Goal: Transaction & Acquisition: Purchase product/service

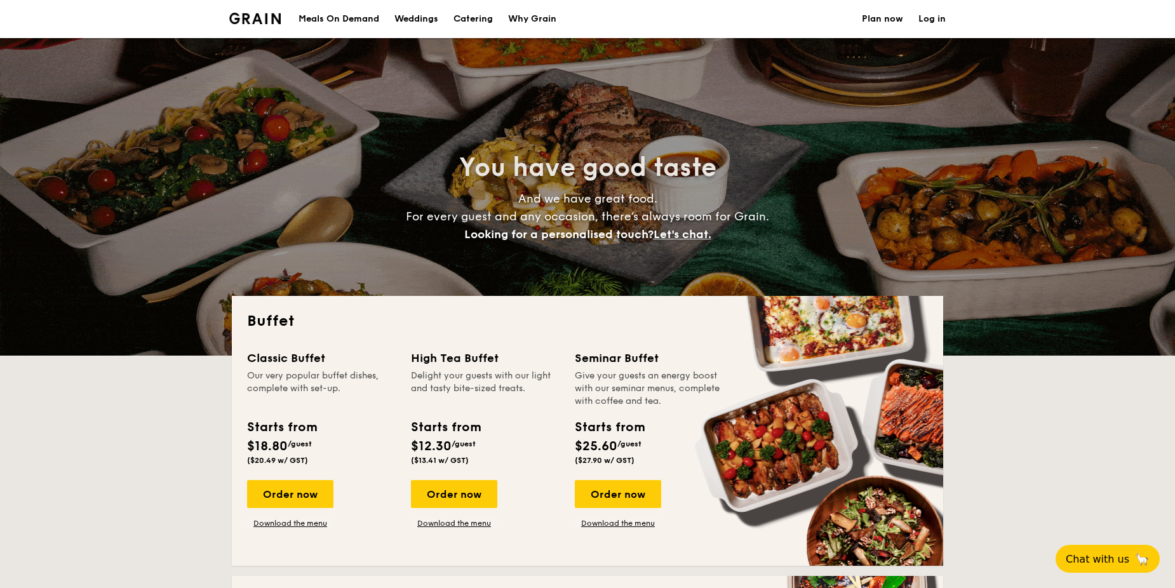
select select
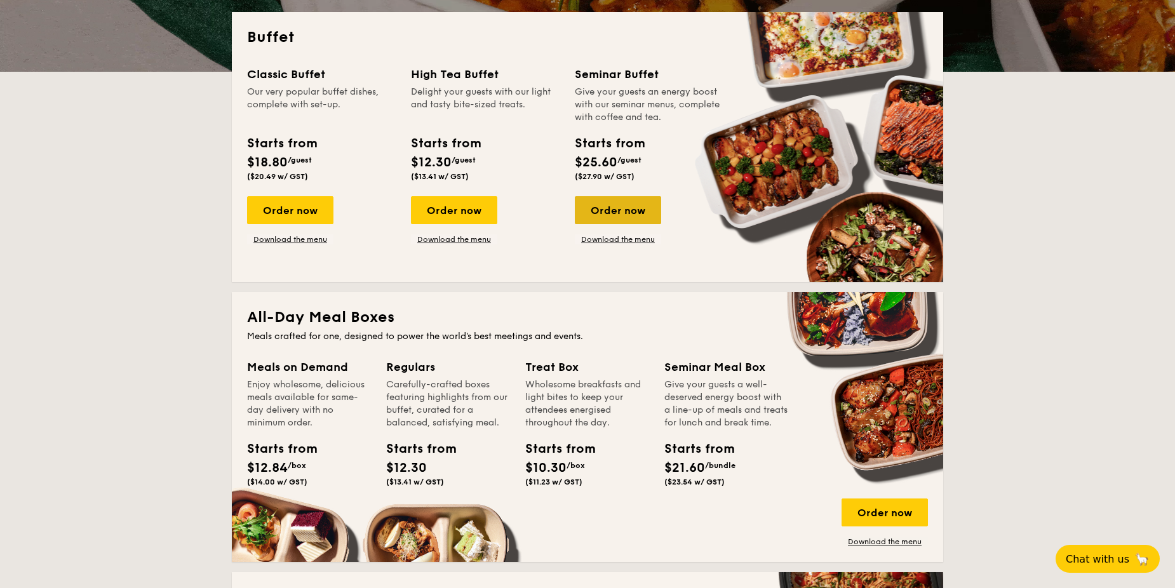
scroll to position [318, 0]
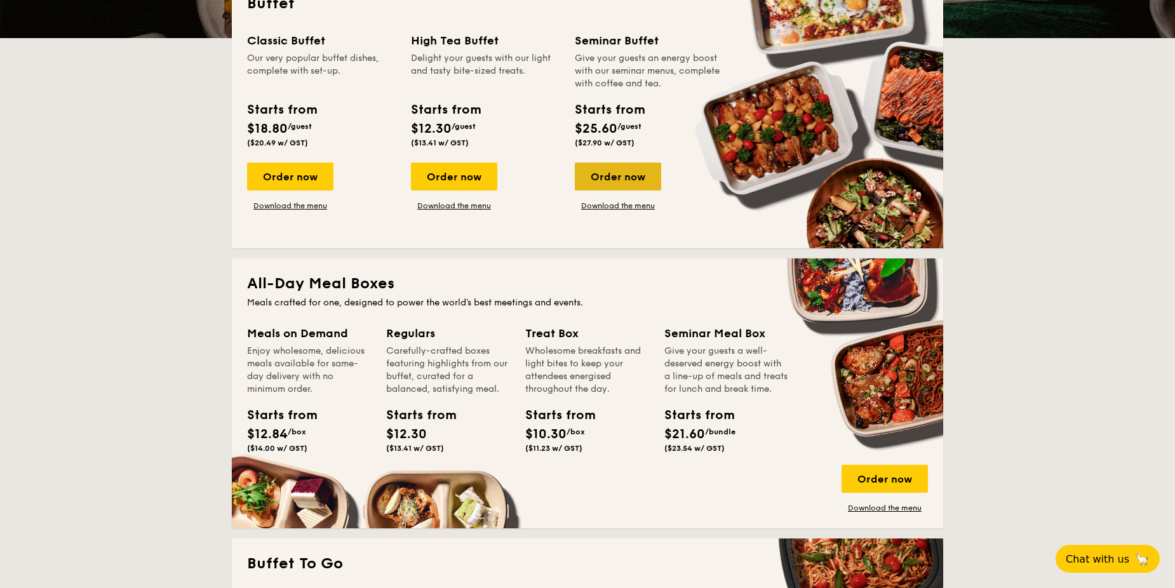
click at [616, 181] on div "Order now" at bounding box center [618, 177] width 86 height 28
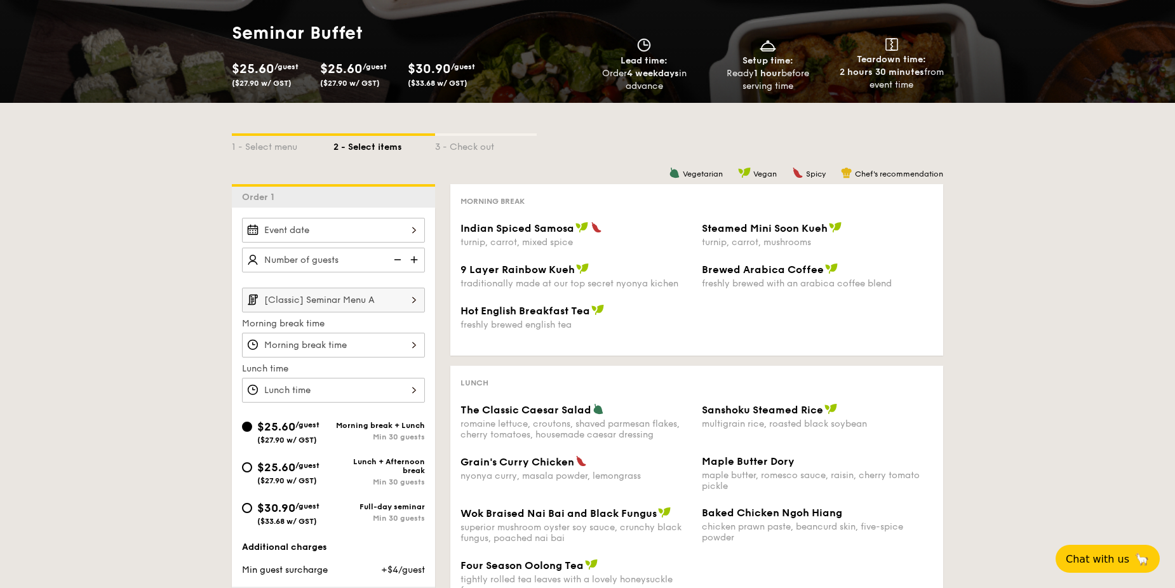
scroll to position [127, 0]
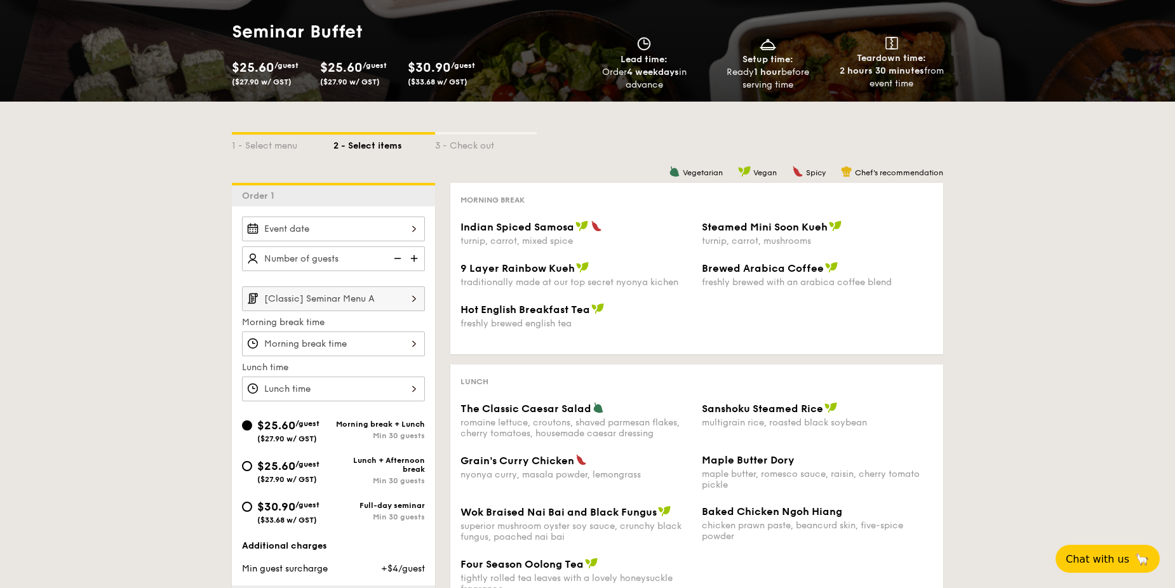
select select
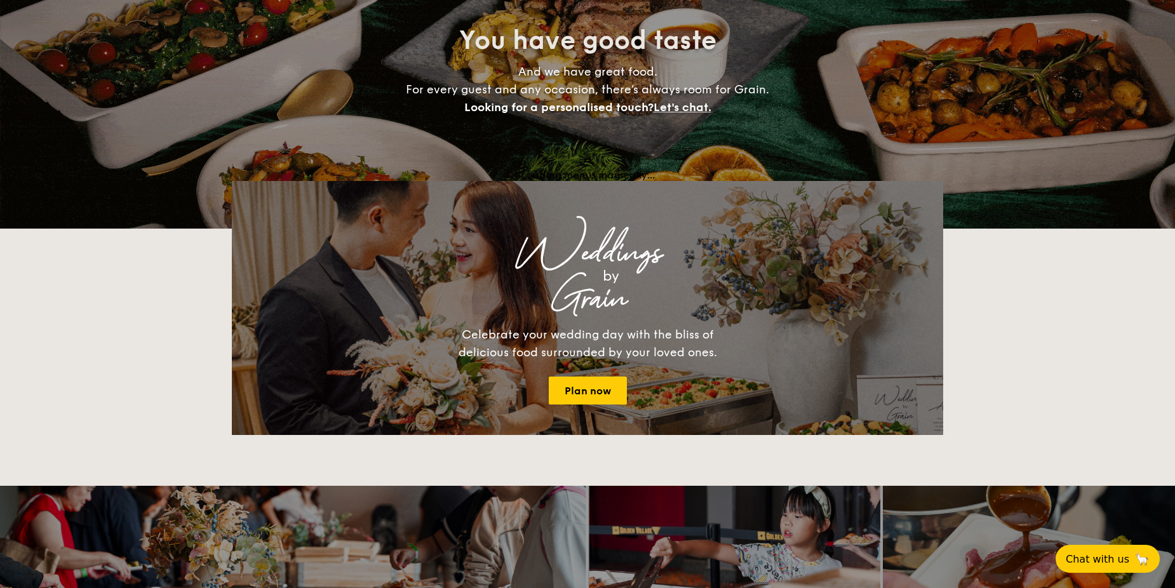
scroll to position [318, 0]
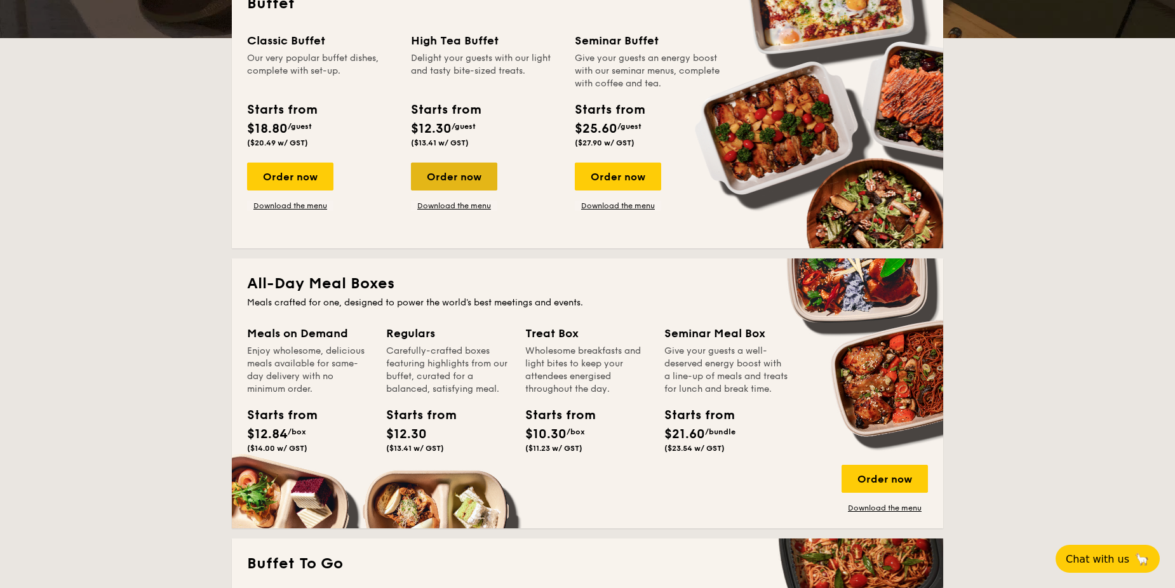
click at [462, 173] on div "Order now" at bounding box center [454, 177] width 86 height 28
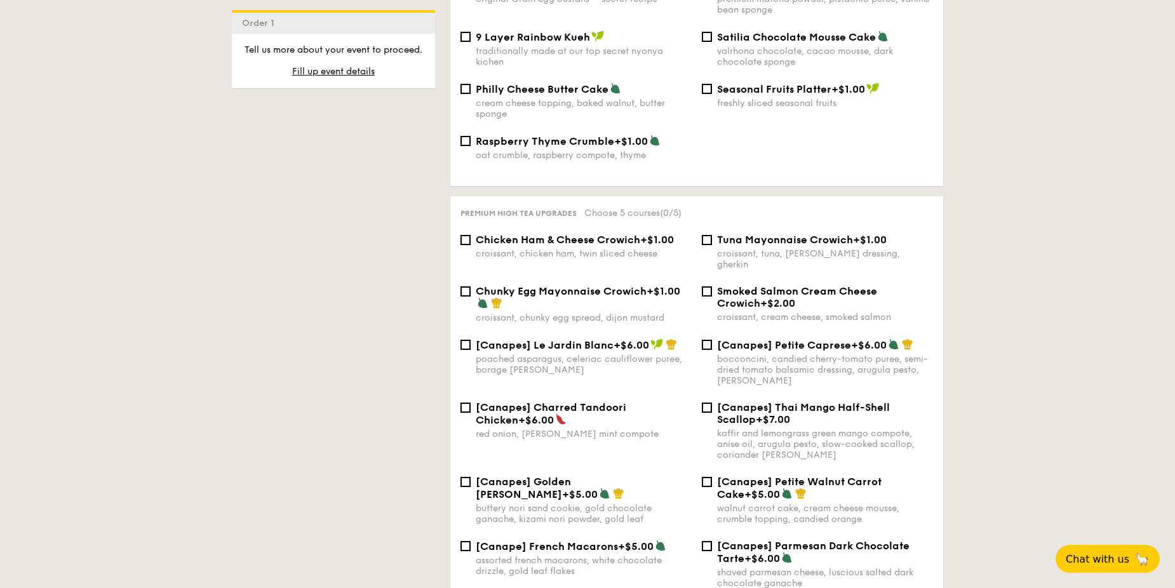
scroll to position [1651, 0]
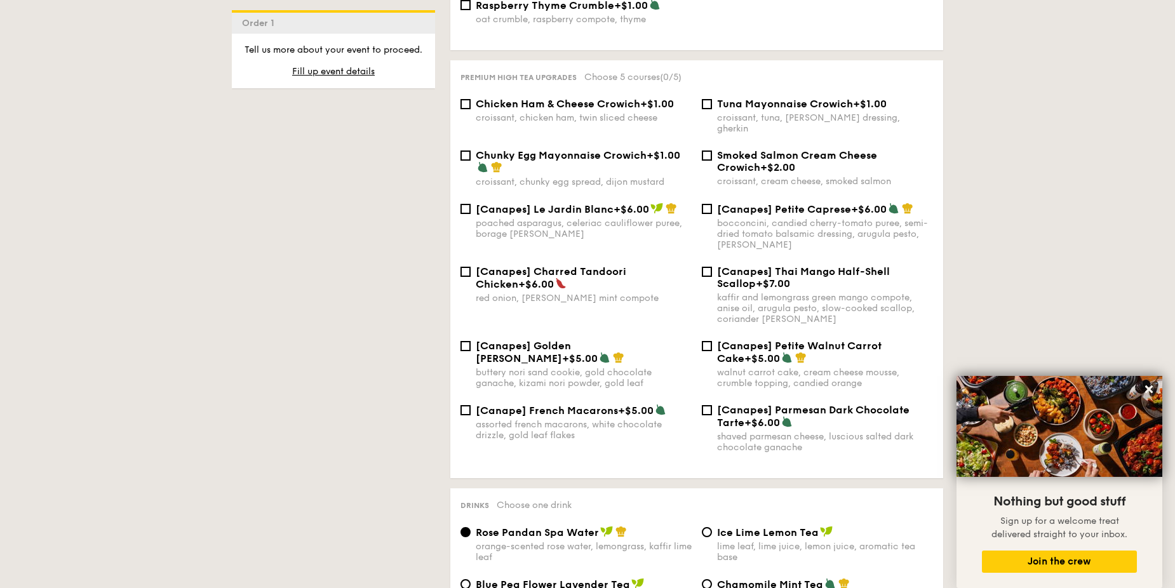
select select
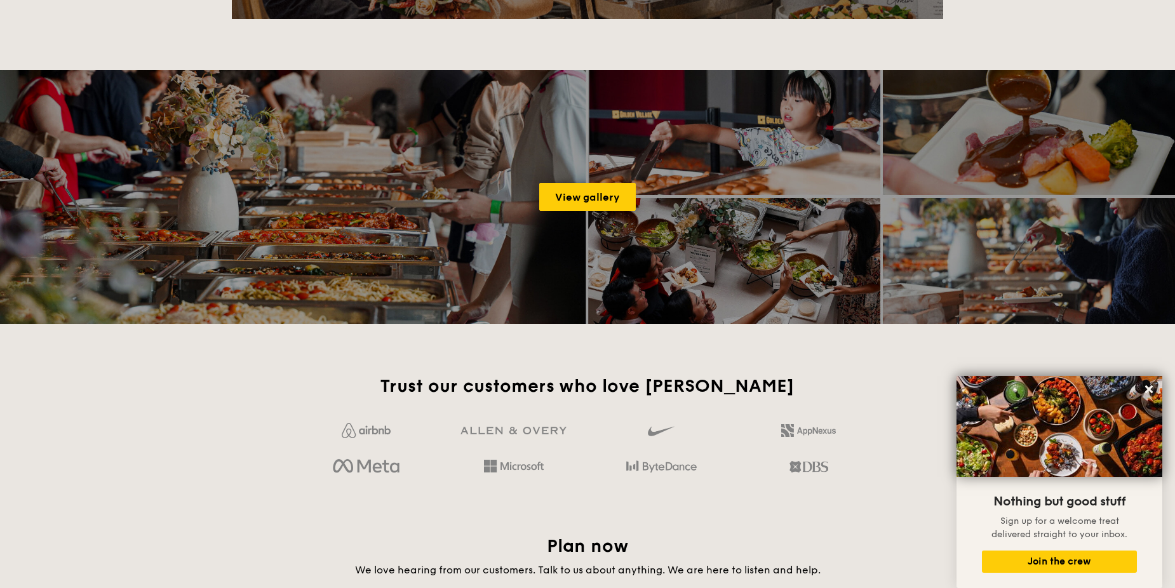
scroll to position [318, 0]
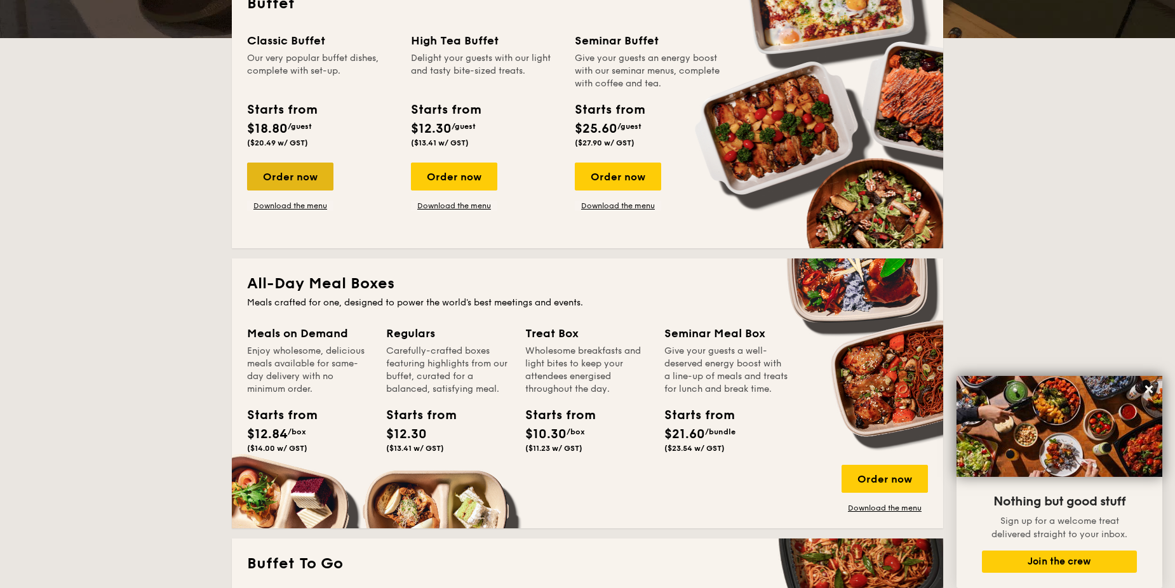
click at [300, 179] on div "Order now" at bounding box center [290, 177] width 86 height 28
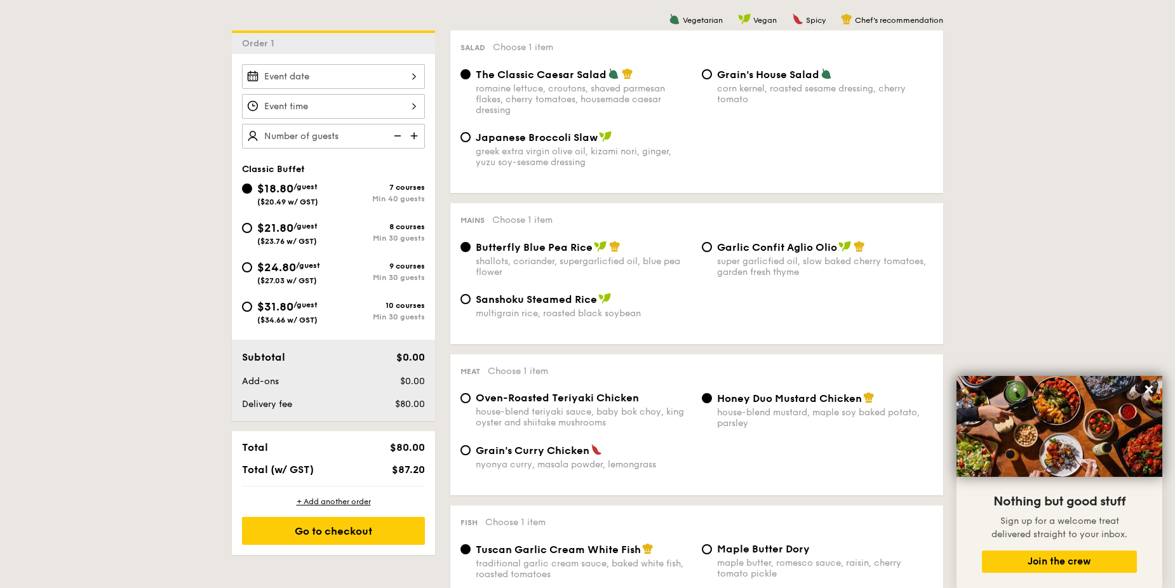
scroll to position [254, 0]
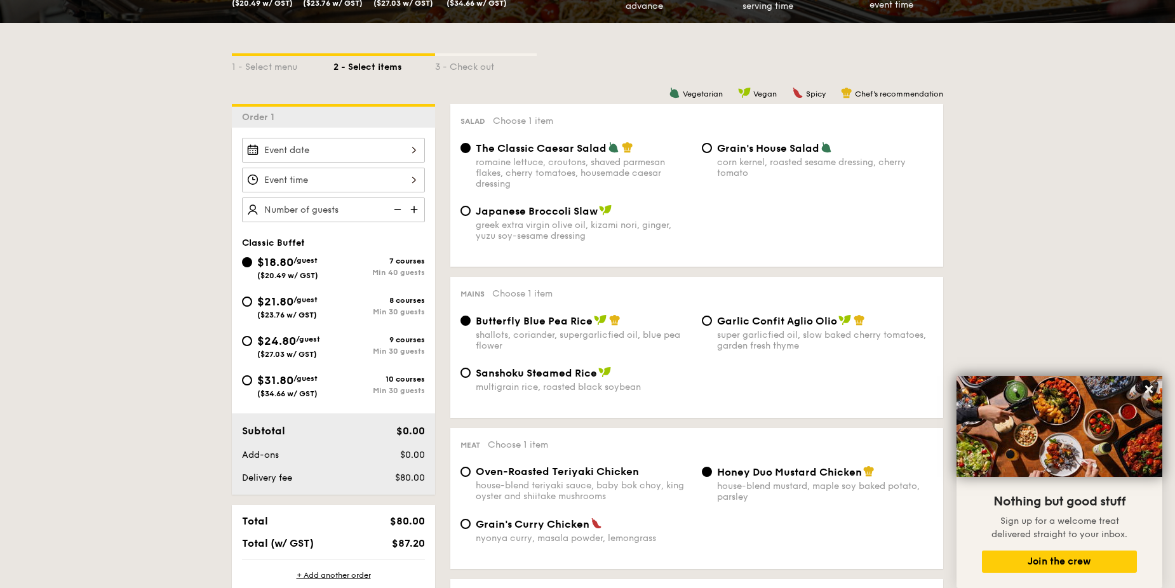
click at [563, 217] on div "Japanese Broccoli Slaw greek extra virgin olive oil, kizami [PERSON_NAME], yuzu…" at bounding box center [584, 223] width 216 height 37
click at [471, 216] on input "Japanese Broccoli Slaw greek extra virgin olive oil, kizami [PERSON_NAME], yuzu…" at bounding box center [465, 211] width 10 height 10
radio input "true"
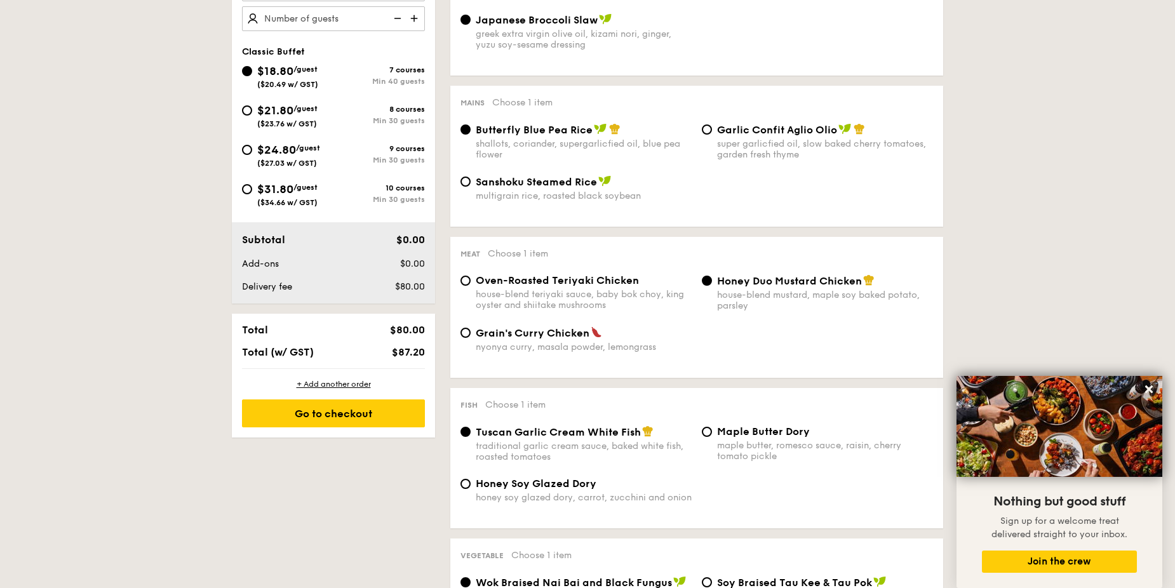
scroll to position [445, 0]
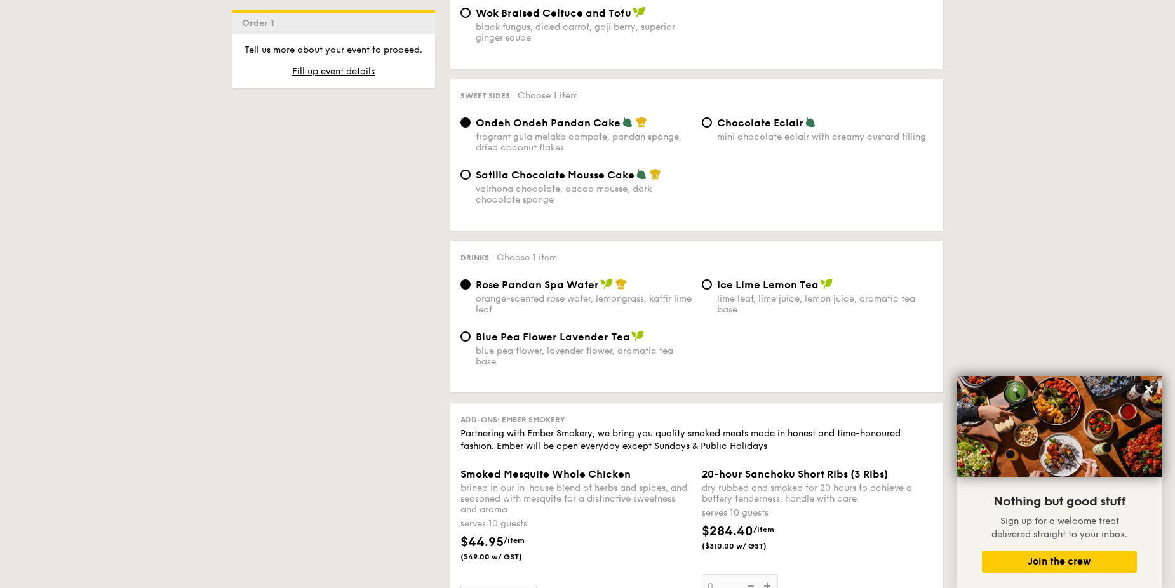
scroll to position [1016, 0]
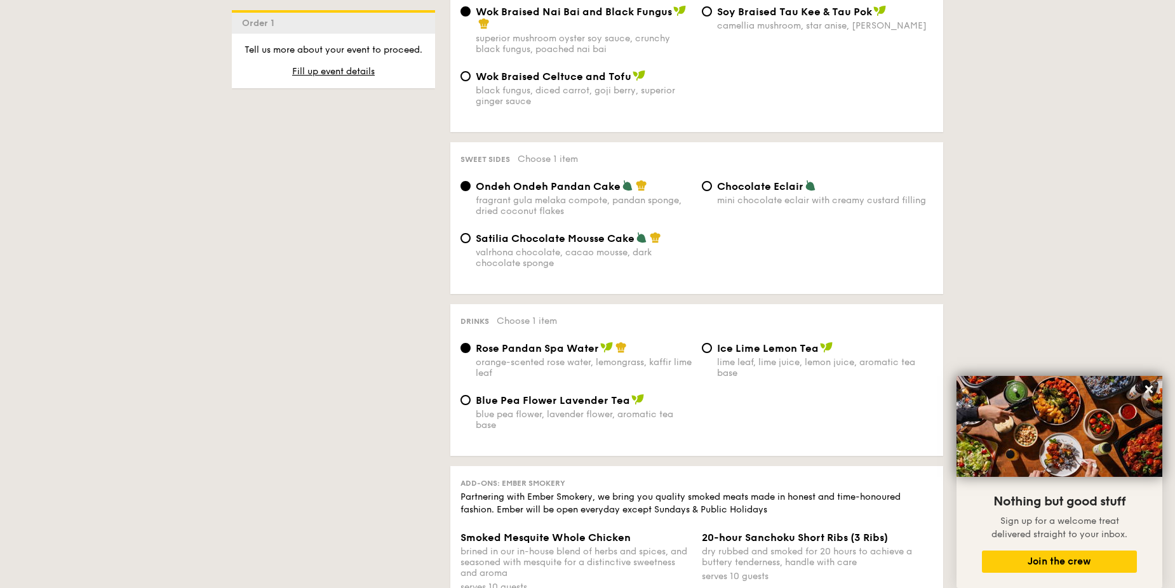
click at [783, 351] on span "Ice Lime Lemon Tea" at bounding box center [768, 348] width 102 height 12
click at [712, 351] on input "Ice Lime Lemon Tea lime leaf, lime juice, lemon juice, aromatic tea base" at bounding box center [707, 348] width 10 height 10
radio input "true"
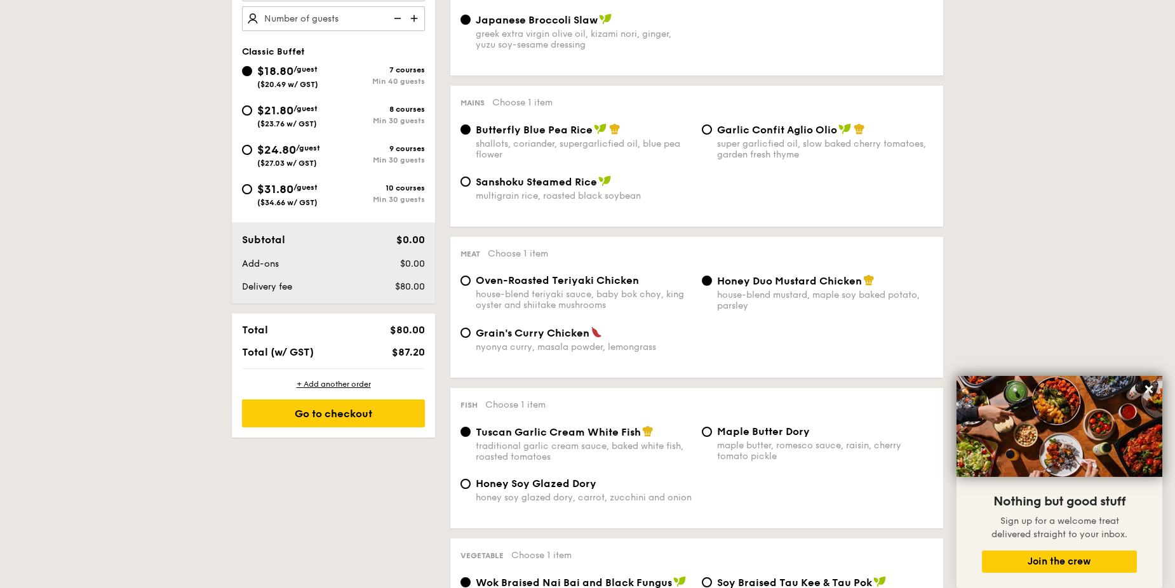
scroll to position [445, 0]
click at [1145, 390] on icon at bounding box center [1148, 389] width 11 height 11
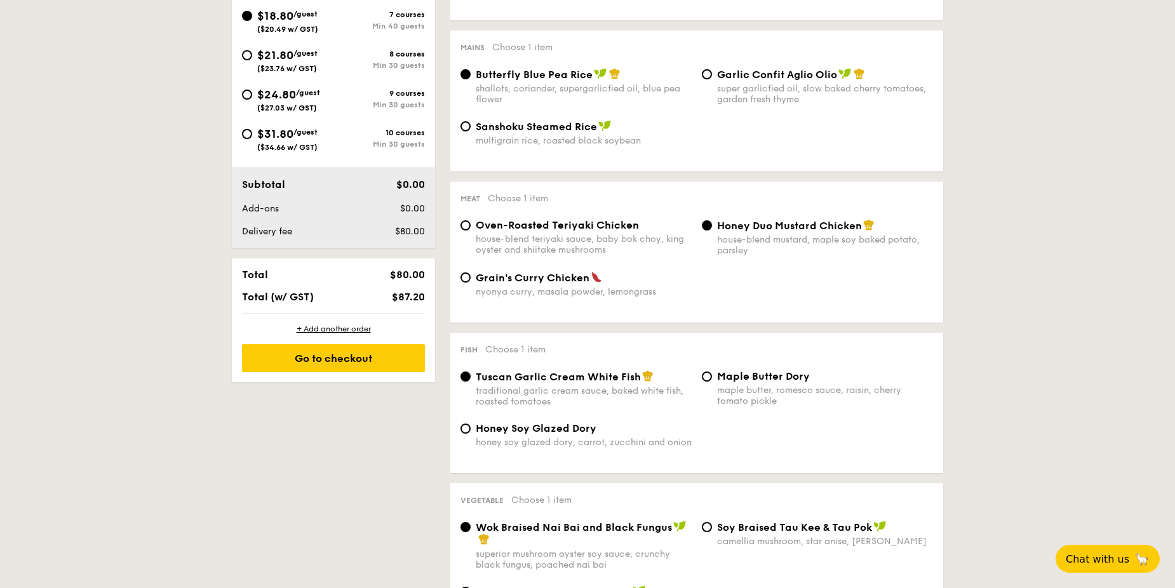
scroll to position [508, 0]
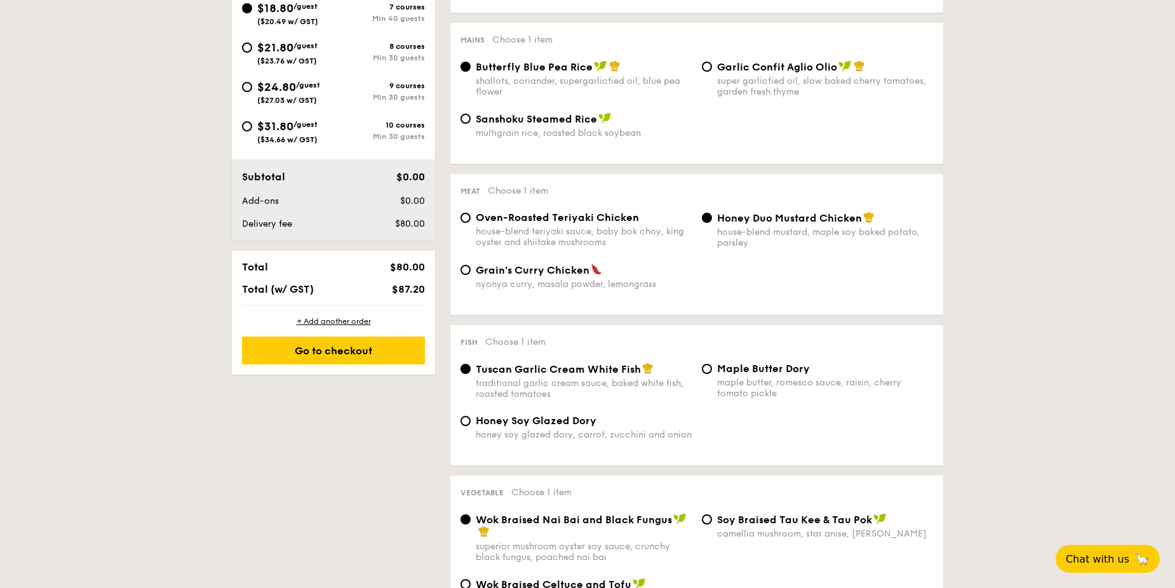
click at [751, 366] on span "Maple Butter Dory" at bounding box center [763, 369] width 93 height 12
click at [712, 366] on input "Maple Butter Dory maple butter, romesco sauce, raisin, cherry tomato pickle" at bounding box center [707, 369] width 10 height 10
radio input "true"
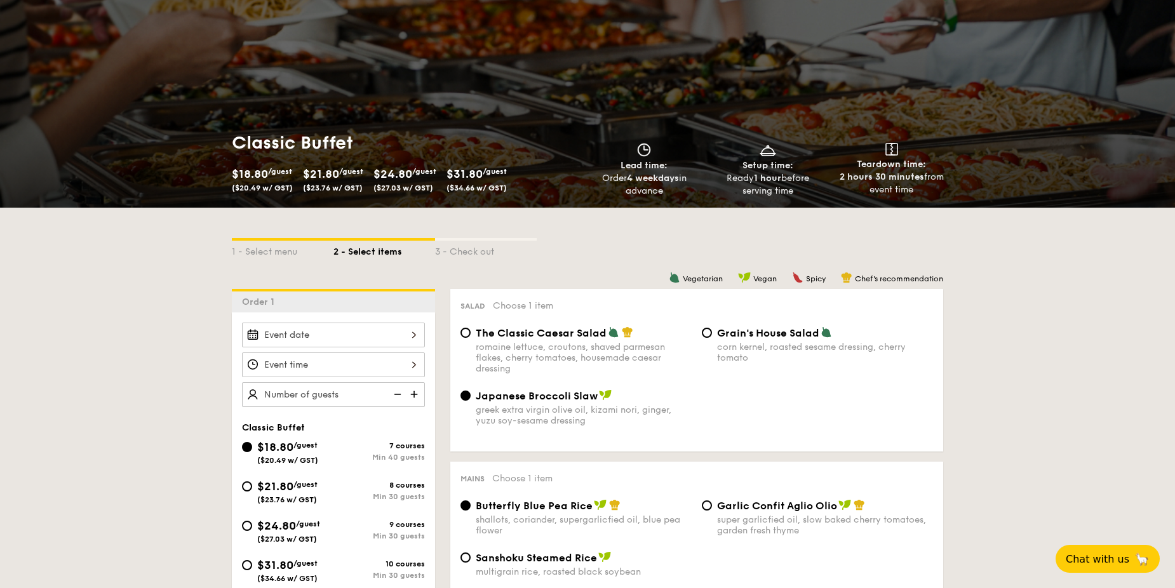
scroll to position [191, 0]
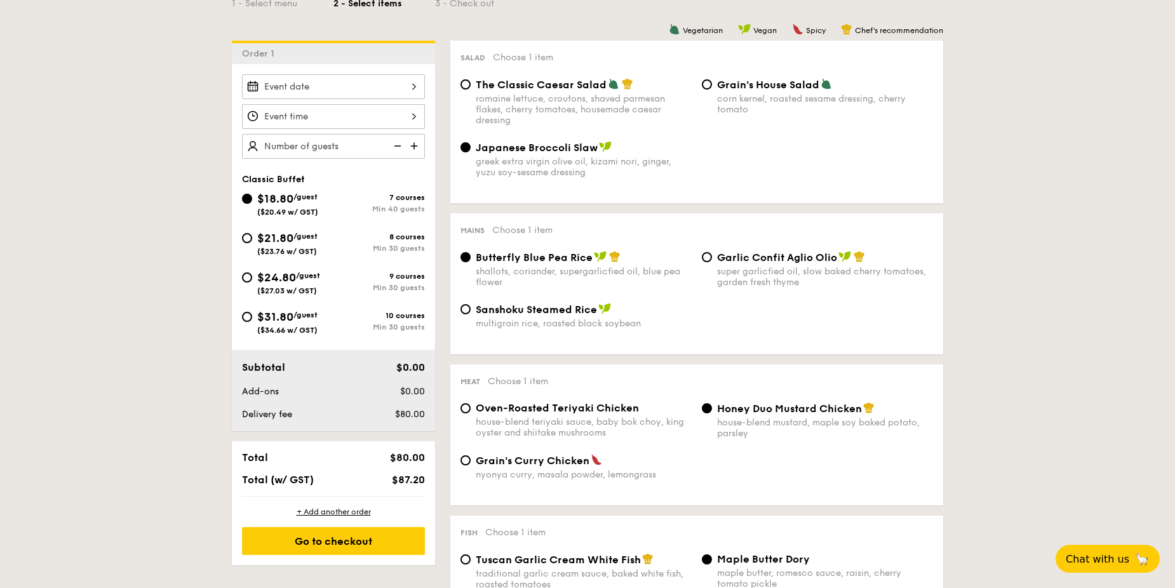
select select
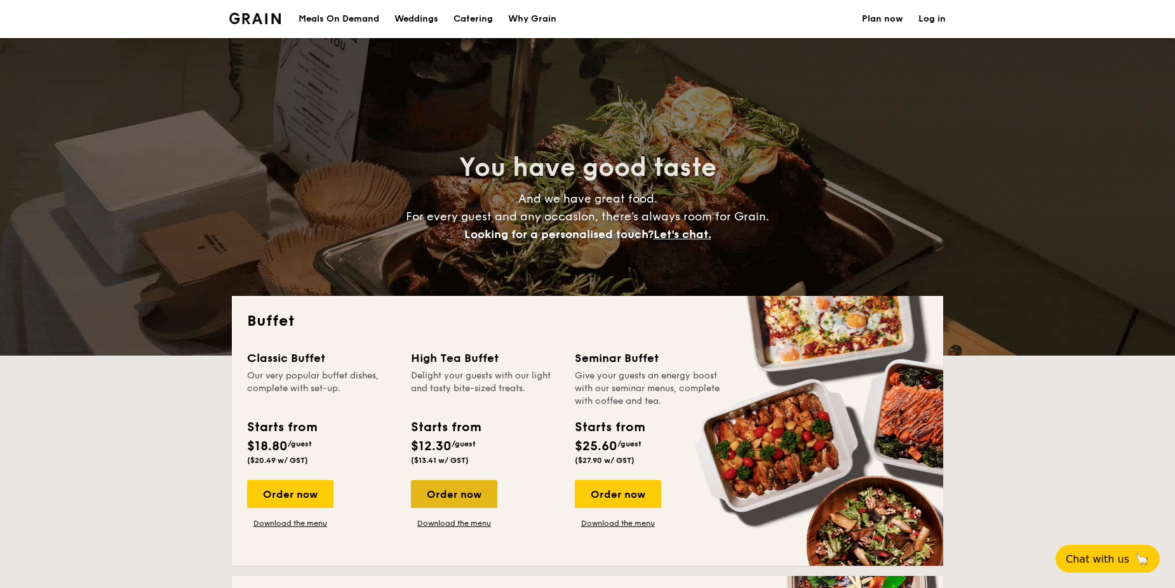
click at [448, 500] on div "Order now" at bounding box center [454, 494] width 86 height 28
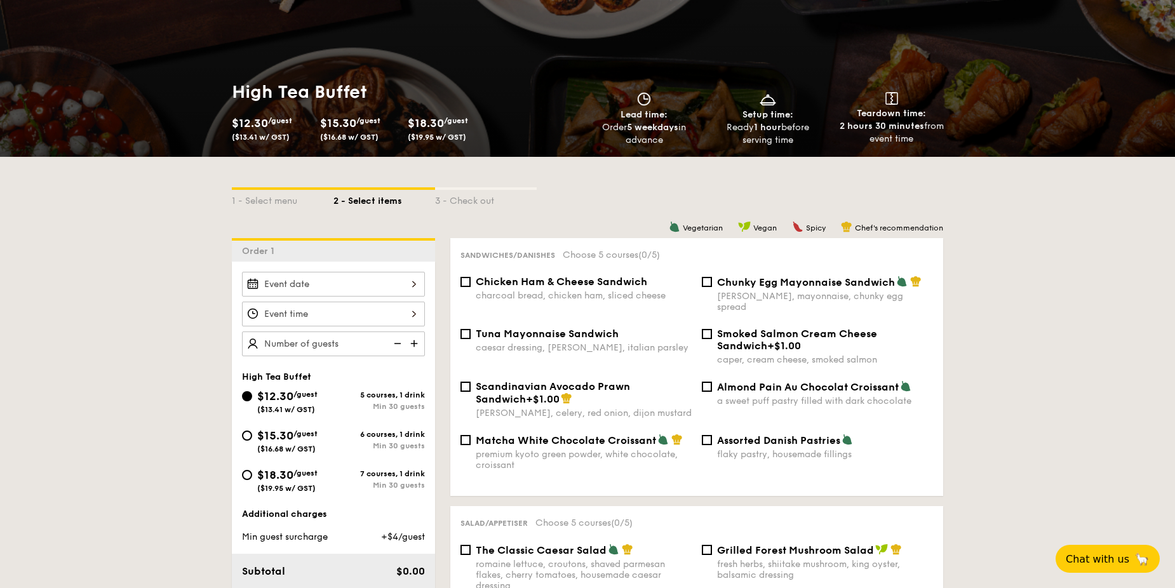
scroll to position [127, 0]
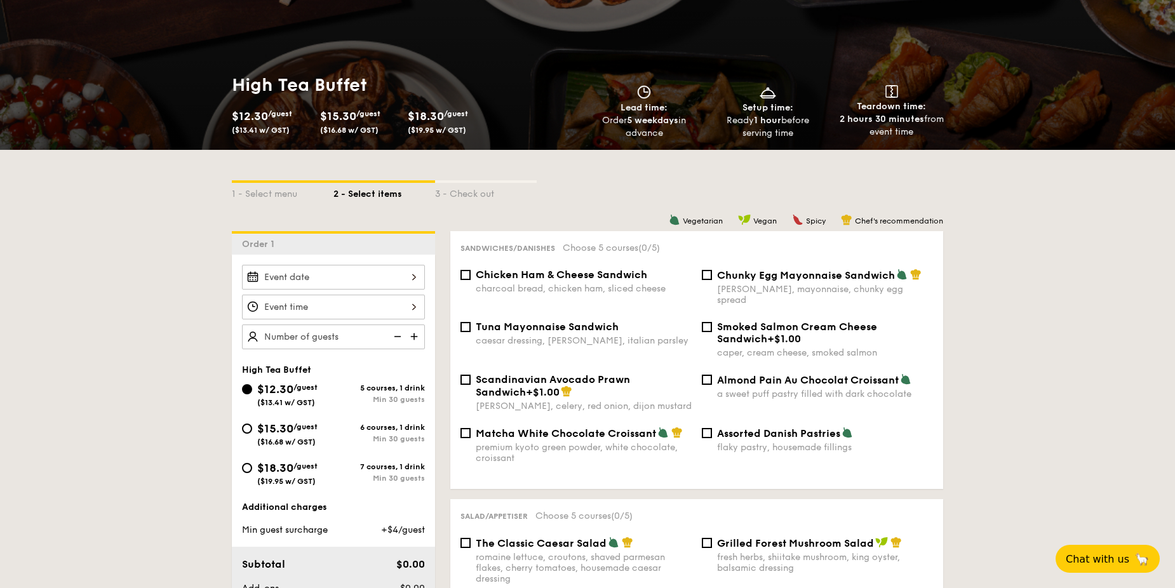
click at [260, 472] on span "$18.30" at bounding box center [275, 468] width 36 height 14
click at [252, 472] on input "$18.30 /guest ($19.95 w/ GST) 7 courses, 1 drink Min 30 guests" at bounding box center [247, 468] width 10 height 10
radio input "true"
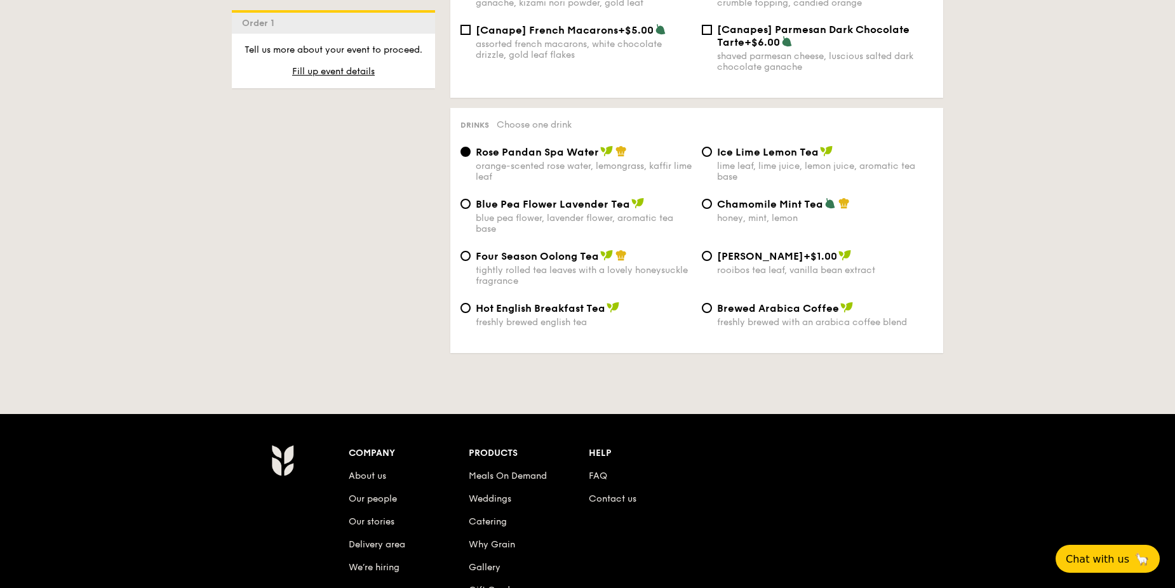
scroll to position [2032, 0]
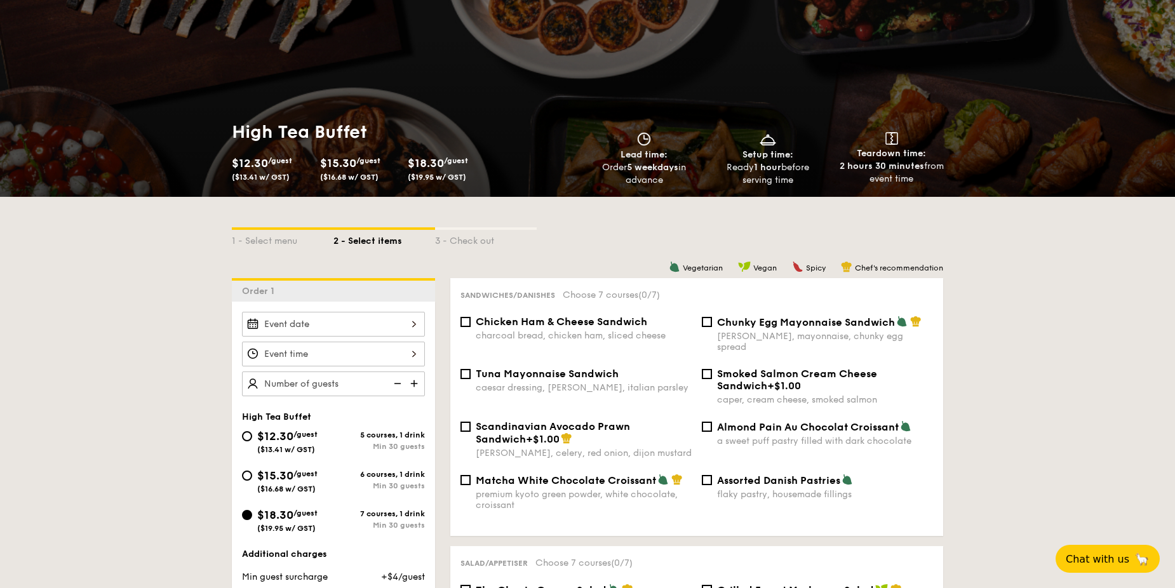
scroll to position [191, 0]
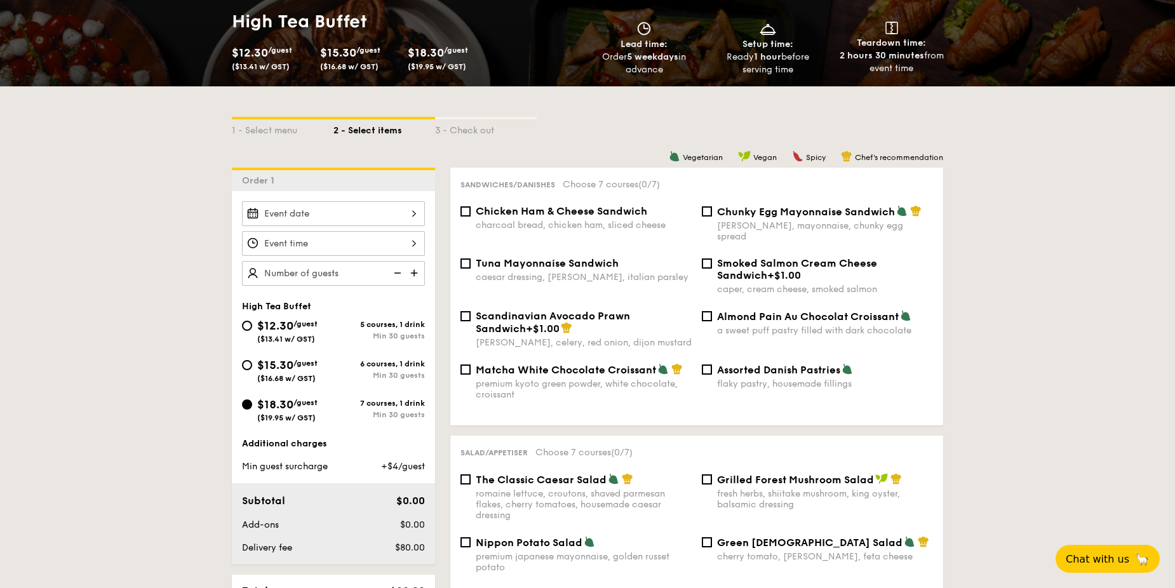
click at [630, 311] on span "Scandinavian Avocado Prawn Sandwich" at bounding box center [553, 322] width 154 height 25
click at [471, 311] on input "Scandinavian Avocado Prawn Sandwich +$1.00 [PERSON_NAME], celery, red onion, di…" at bounding box center [465, 316] width 10 height 10
checkbox input "true"
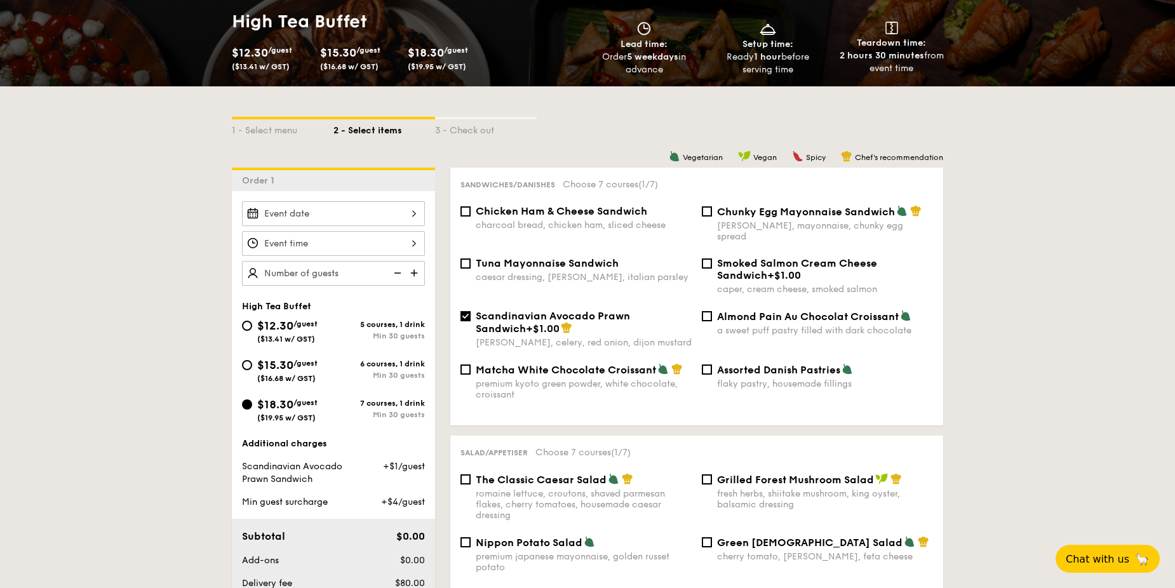
click at [718, 257] on span "Smoked Salmon Cream Cheese Sandwich" at bounding box center [797, 269] width 160 height 24
click at [712, 258] on input "Smoked Salmon Cream Cheese Sandwich +$1.00 caper, cream cheese, smoked salmon" at bounding box center [707, 263] width 10 height 10
checkbox input "true"
click at [727, 311] on span "Almond Pain Au Chocolat Croissant" at bounding box center [808, 317] width 182 height 12
click at [712, 311] on input "Almond Pain Au Chocolat Croissant a sweet puff pastry filled with dark chocolate" at bounding box center [707, 316] width 10 height 10
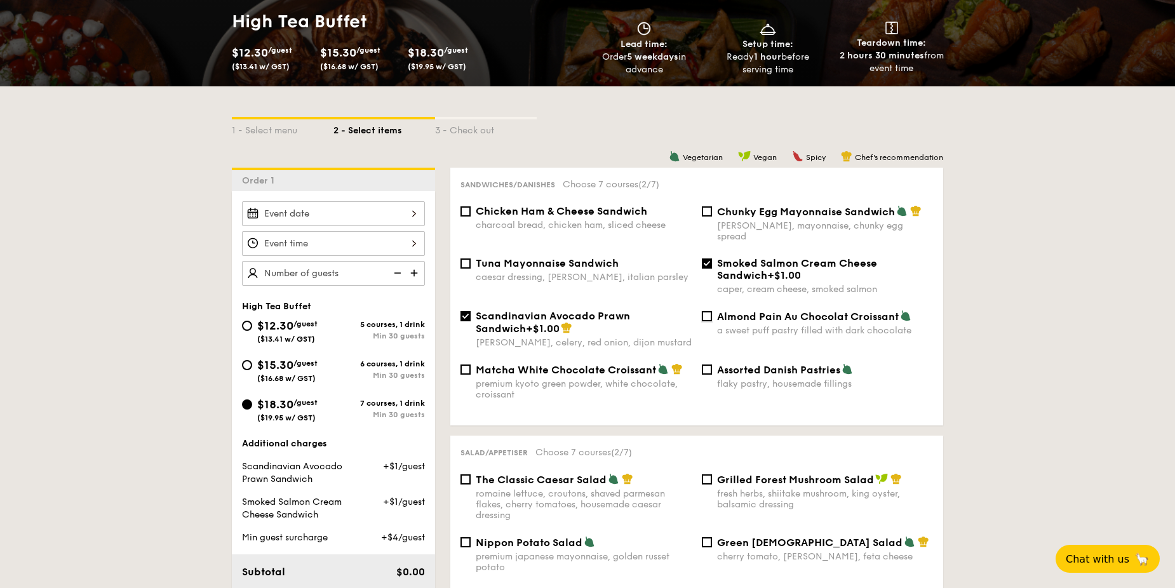
checkbox input "true"
click at [614, 272] on div "Tuna Mayonnaise Sandwich caesar dressing, gherkin, italian parsley Smoked Salmo…" at bounding box center [696, 283] width 483 height 53
click at [696, 209] on div "Chicken Ham & Cheese Sandwich charcoal bread, chicken ham, sliced cheese" at bounding box center [575, 217] width 241 height 25
click at [709, 215] on input "Chunky Egg Mayonnaise Sandwich dijon mustard, mayonnaise, chunky egg spread" at bounding box center [707, 211] width 10 height 10
checkbox input "true"
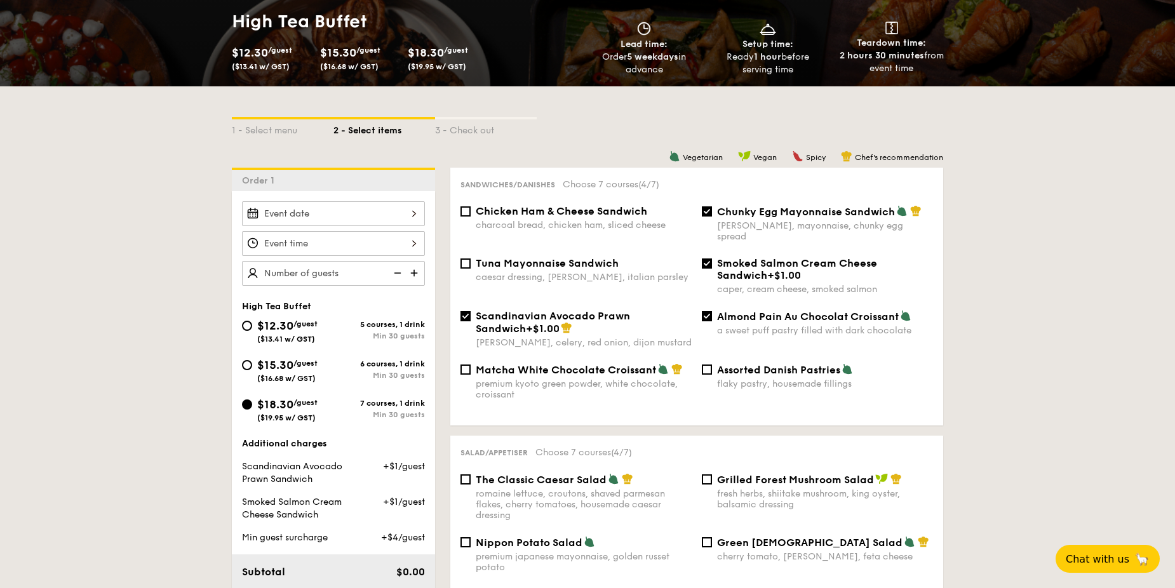
click at [642, 364] on span "Matcha White Chocolate Croissant" at bounding box center [566, 370] width 180 height 12
click at [471, 365] on input "Matcha White Chocolate Croissant premium kyoto green powder, white chocolate, c…" at bounding box center [465, 370] width 10 height 10
checkbox input "true"
click at [750, 365] on span "Assorted Danish Pastries" at bounding box center [778, 370] width 123 height 12
click at [712, 365] on input "Assorted Danish Pastries flaky pastry, housemade fillings" at bounding box center [707, 370] width 10 height 10
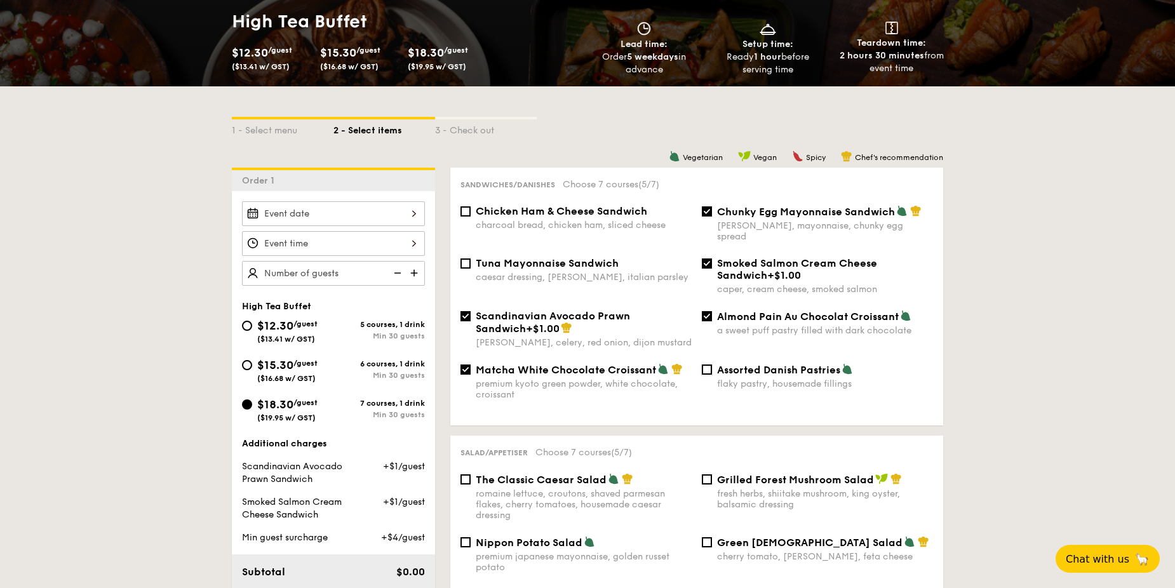
checkbox input "true"
click at [599, 257] on span "Tuna Mayonnaise Sandwich" at bounding box center [547, 263] width 143 height 12
click at [471, 258] on input "Tuna Mayonnaise Sandwich caesar dressing, [GEOGRAPHIC_DATA], italian parsley" at bounding box center [465, 263] width 10 height 10
checkbox input "true"
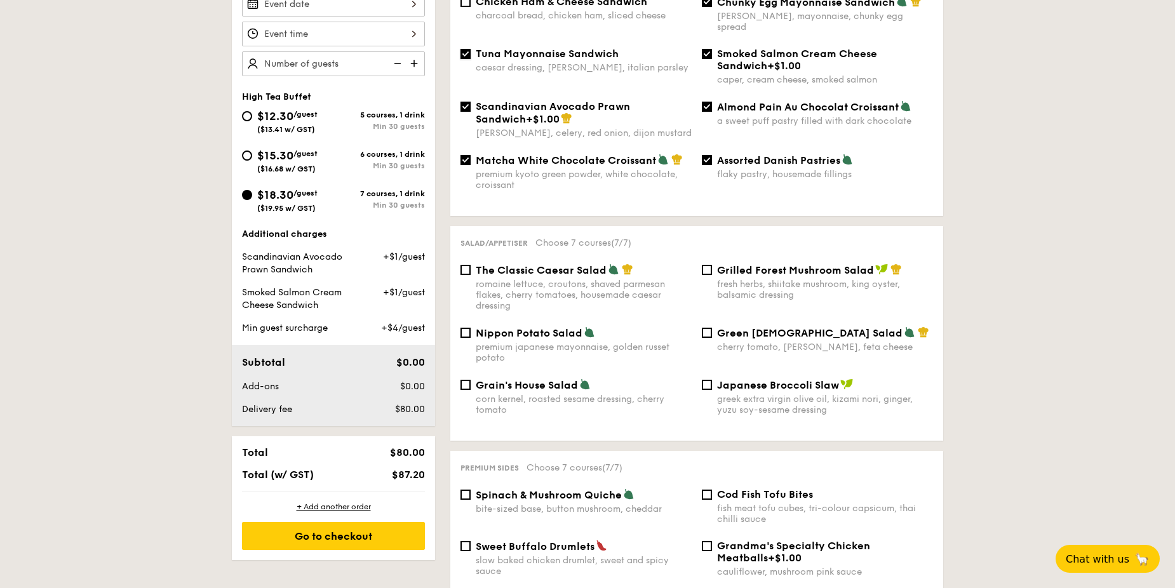
scroll to position [318, 0]
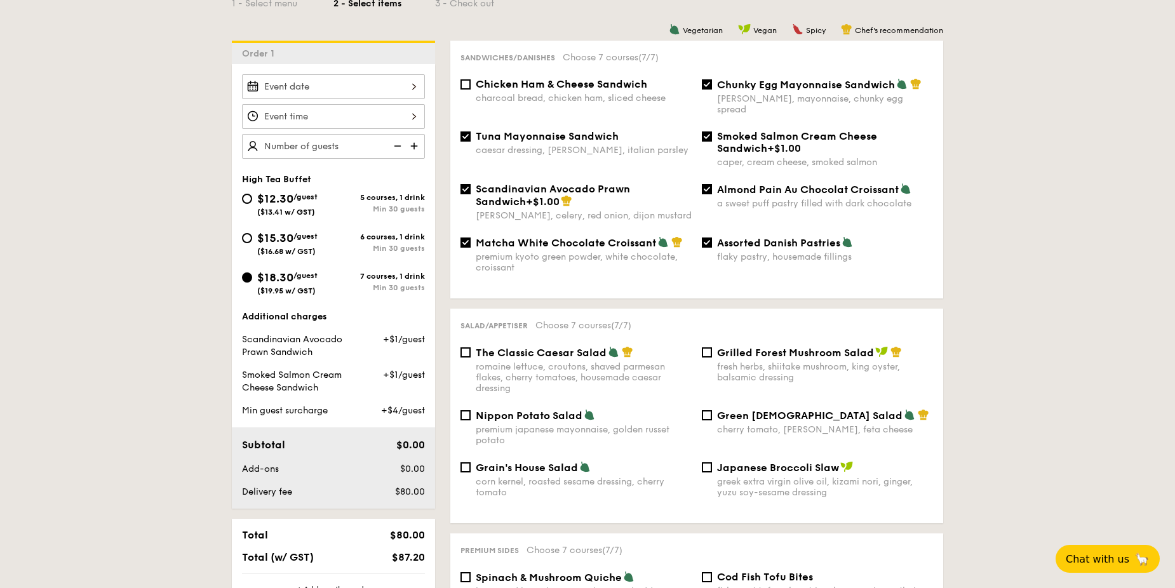
click at [526, 347] on span "The Classic Caesar Salad" at bounding box center [541, 353] width 131 height 12
click at [471, 347] on input "The Classic Caesar Salad romaine lettuce, croutons, shaved parmesan flakes, che…" at bounding box center [465, 352] width 10 height 10
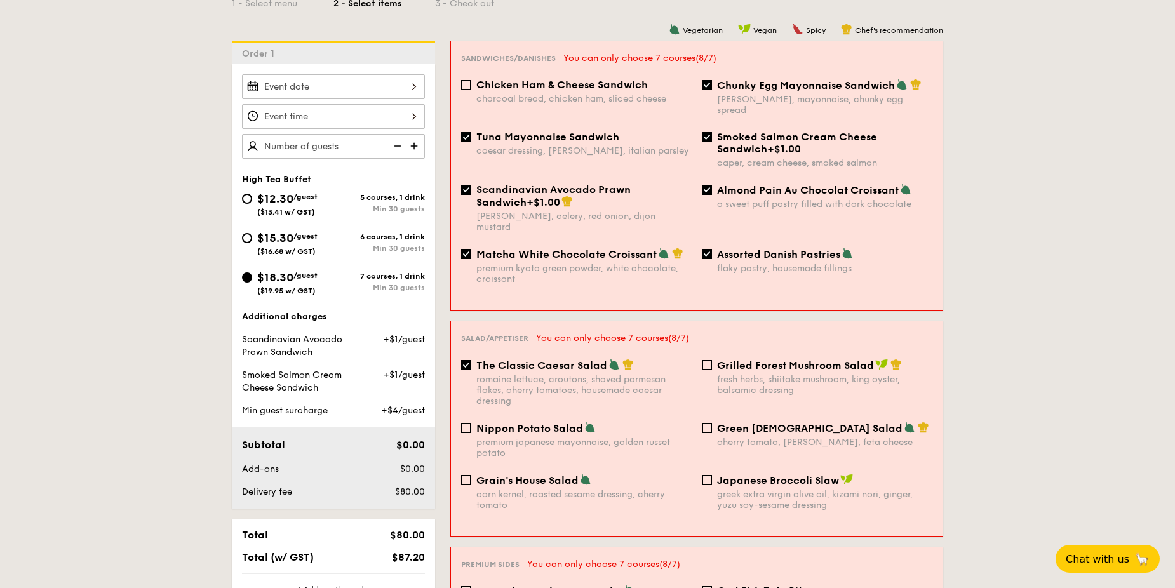
click at [526, 359] on span "The Classic Caesar Salad" at bounding box center [541, 365] width 131 height 12
click at [471, 360] on input "The Classic Caesar Salad romaine lettuce, croutons, shaved parmesan flakes, che…" at bounding box center [466, 365] width 10 height 10
checkbox input "false"
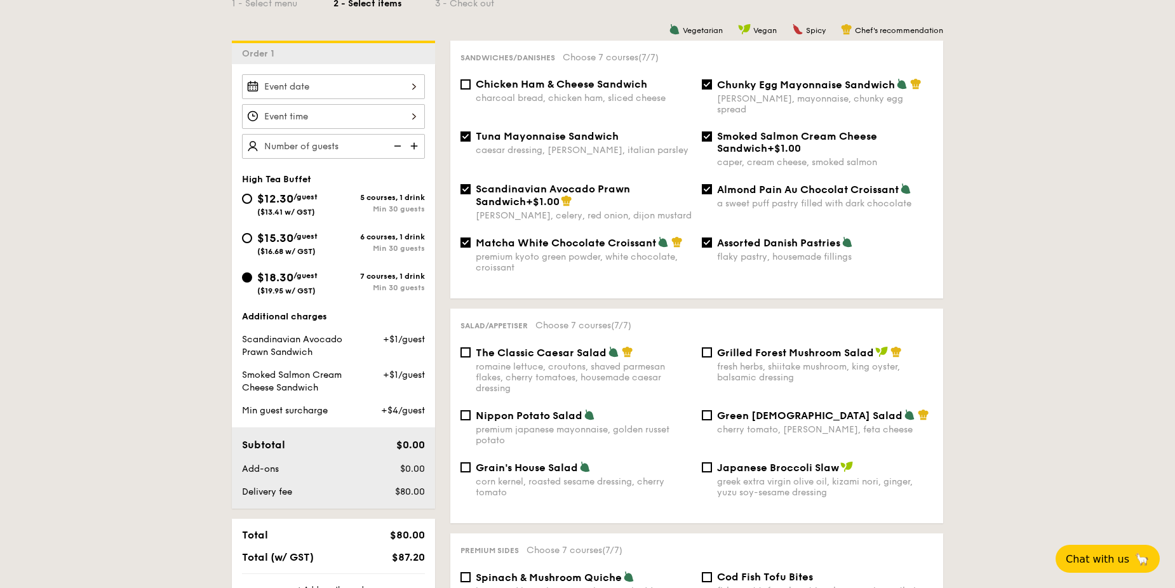
click at [533, 236] on div "Matcha White Chocolate Croissant" at bounding box center [584, 242] width 216 height 13
click at [471, 238] on input "Matcha White Chocolate Croissant premium kyoto green powder, white chocolate, c…" at bounding box center [465, 243] width 10 height 10
checkbox input "false"
click at [613, 130] on span "Tuna Mayonnaise Sandwich" at bounding box center [547, 136] width 143 height 12
click at [471, 131] on input "Tuna Mayonnaise Sandwich caesar dressing, [GEOGRAPHIC_DATA], italian parsley" at bounding box center [465, 136] width 10 height 10
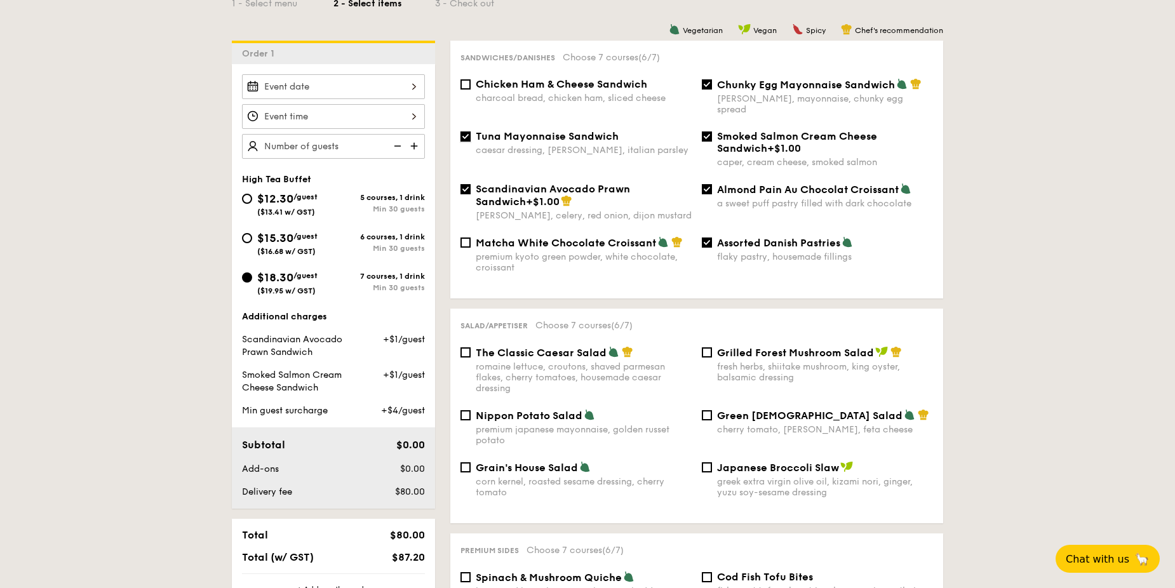
checkbox input "false"
click at [735, 77] on div "Sandwiches/Danishes Choose 7 courses (5/7) Chicken Ham & Cheese Sandwich charco…" at bounding box center [696, 170] width 493 height 258
click at [742, 84] on span "Chunky Egg Mayonnaise Sandwich" at bounding box center [806, 85] width 178 height 12
click at [712, 84] on input "Chunky Egg Mayonnaise Sandwich dijon mustard, mayonnaise, chunky egg spread" at bounding box center [707, 84] width 10 height 10
checkbox input "false"
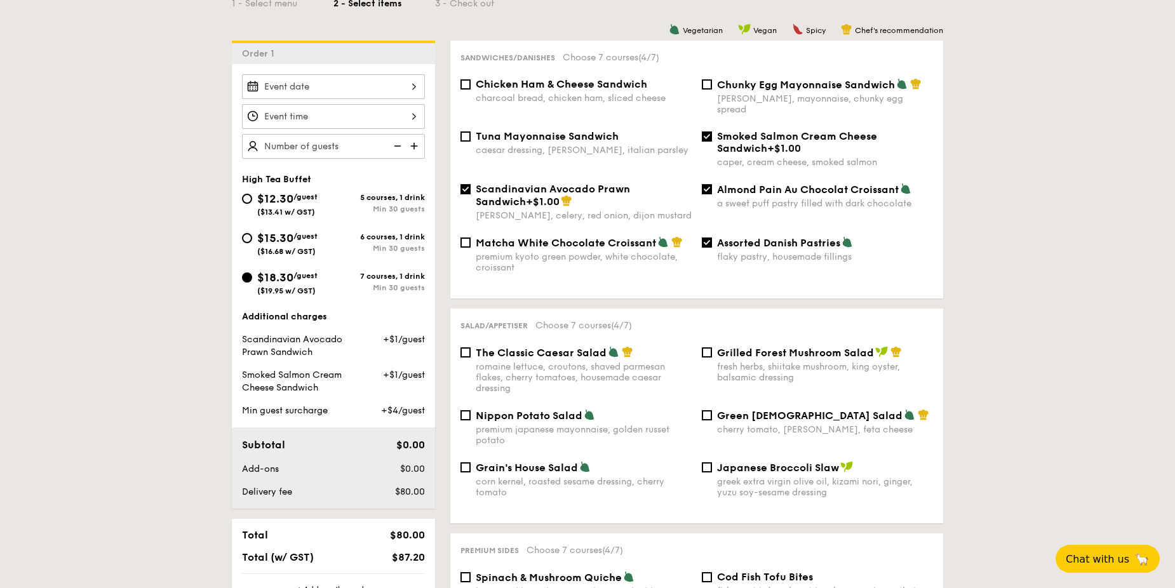
click at [760, 130] on span "Smoked Salmon Cream Cheese Sandwich" at bounding box center [797, 142] width 160 height 24
click at [712, 131] on input "Smoked Salmon Cream Cheese Sandwich +$1.00 caper, cream cheese, smoked salmon" at bounding box center [707, 136] width 10 height 10
checkbox input "false"
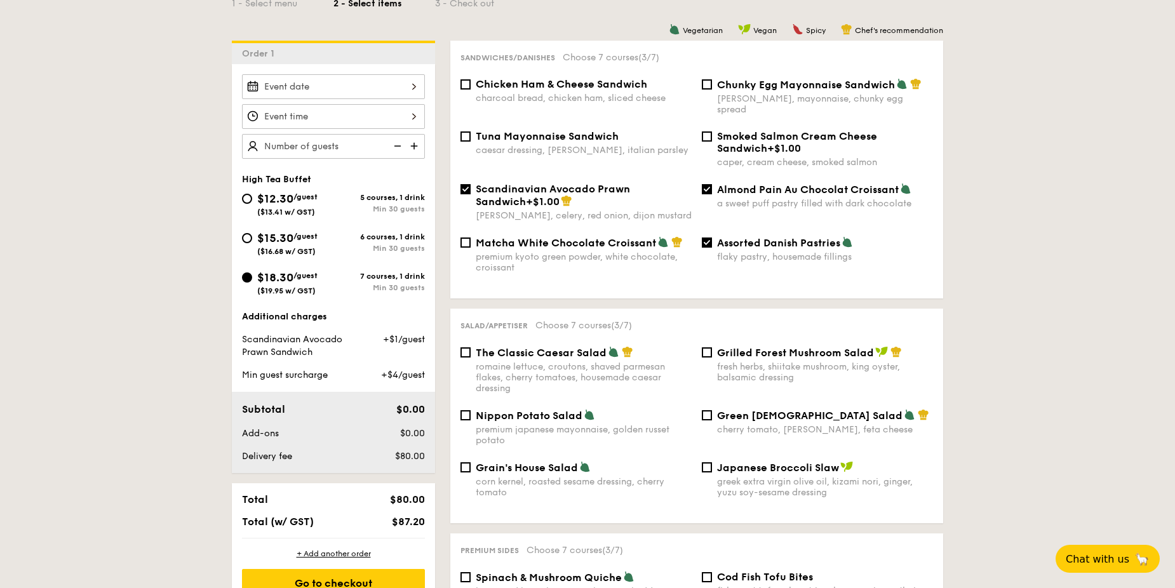
click at [762, 184] on span "Almond Pain Au Chocolat Croissant" at bounding box center [808, 190] width 182 height 12
click at [712, 184] on input "Almond Pain Au Chocolat Croissant a sweet puff pastry filled with dark chocolate" at bounding box center [707, 189] width 10 height 10
checkbox input "false"
click at [742, 252] on div "flaky pastry, housemade fillings" at bounding box center [825, 257] width 216 height 11
click at [712, 241] on input "Assorted Danish Pastries flaky pastry, housemade fillings" at bounding box center [707, 243] width 10 height 10
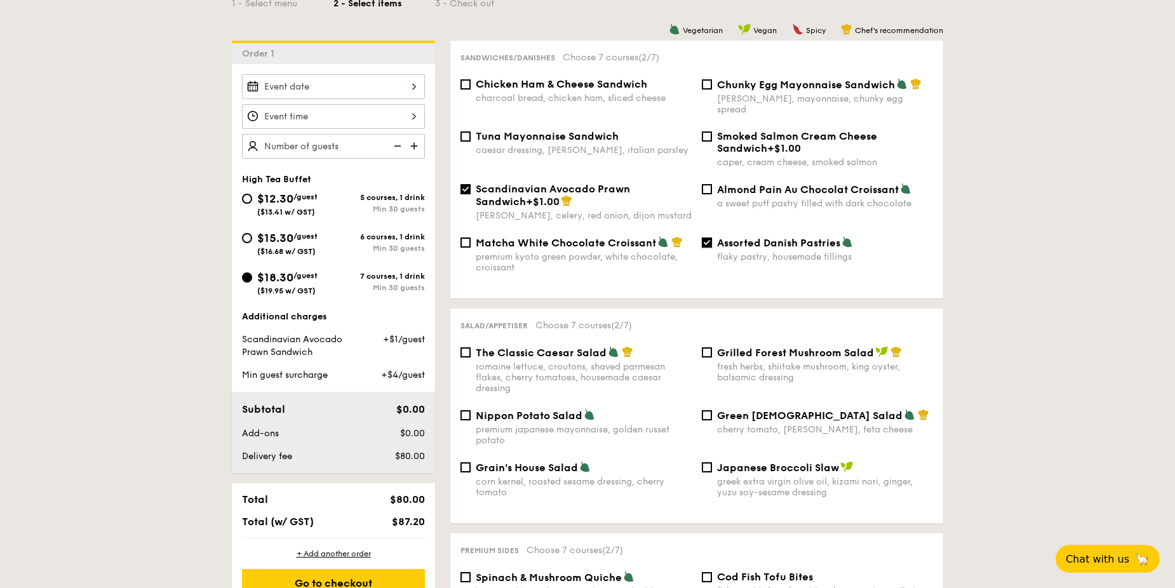
checkbox input "false"
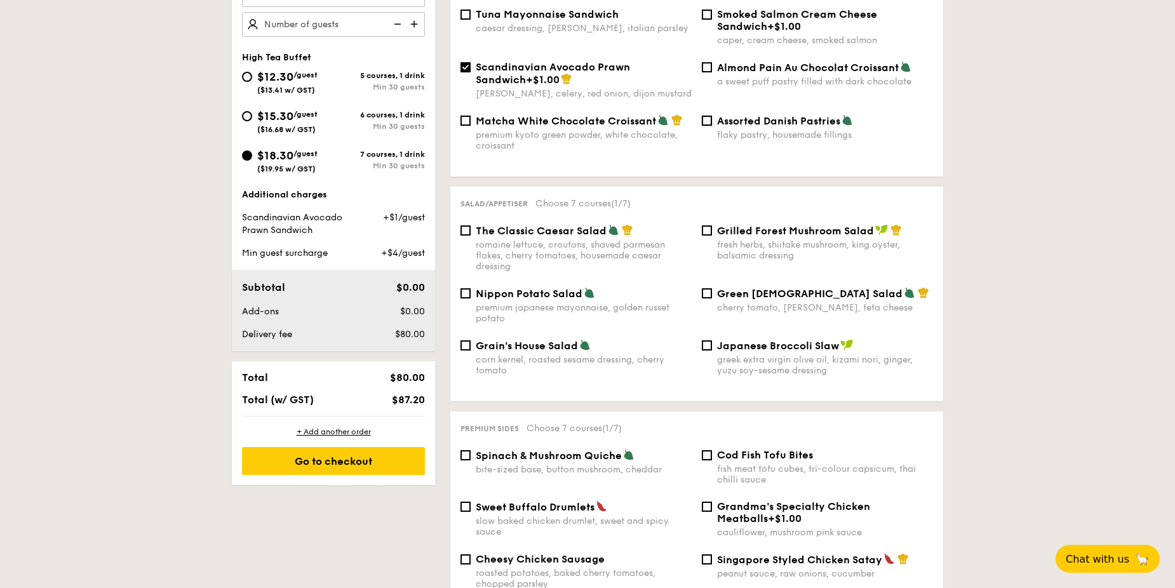
scroll to position [445, 0]
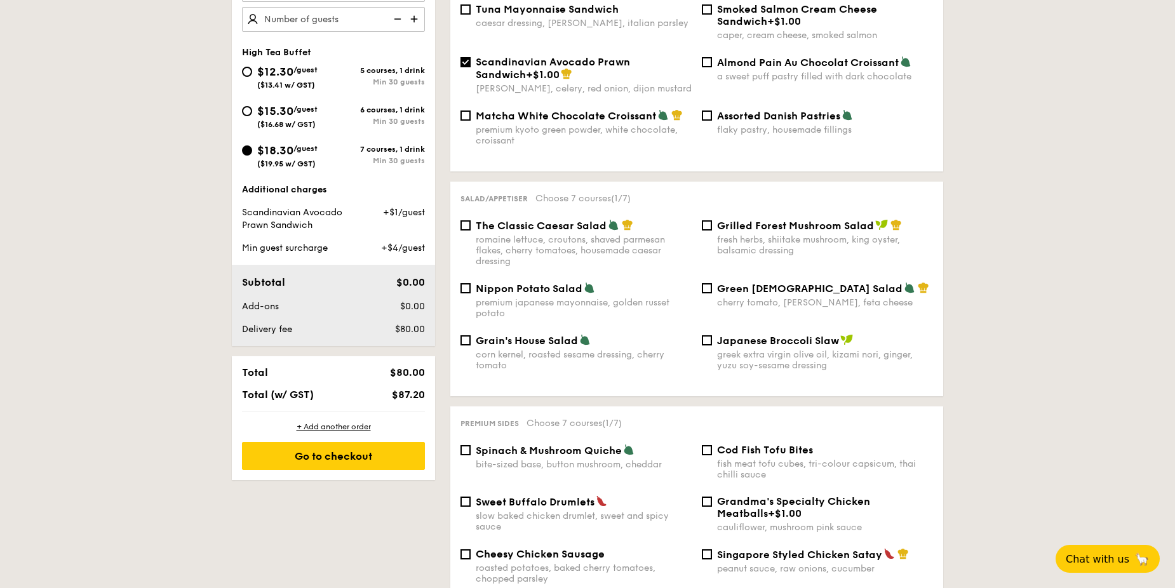
click at [756, 234] on div "fresh herbs, shiitake mushroom, king oyster, balsamic dressing" at bounding box center [825, 245] width 216 height 22
click at [712, 225] on input "Grilled Forest Mushroom Salad fresh herbs, shiitake mushroom, king oyster, bals…" at bounding box center [707, 225] width 10 height 10
checkbox input "true"
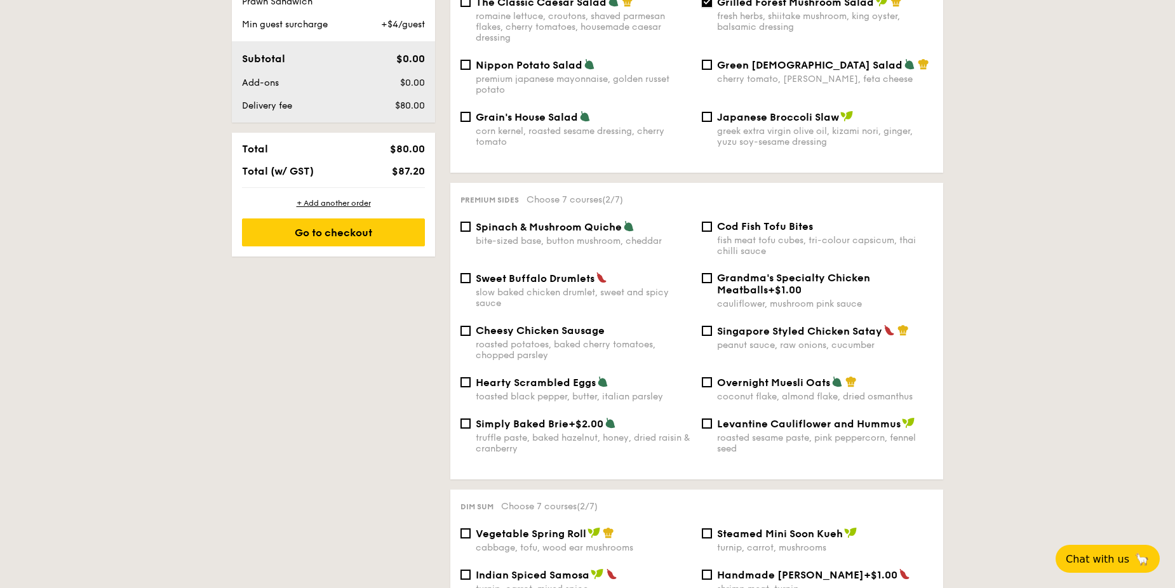
scroll to position [699, 0]
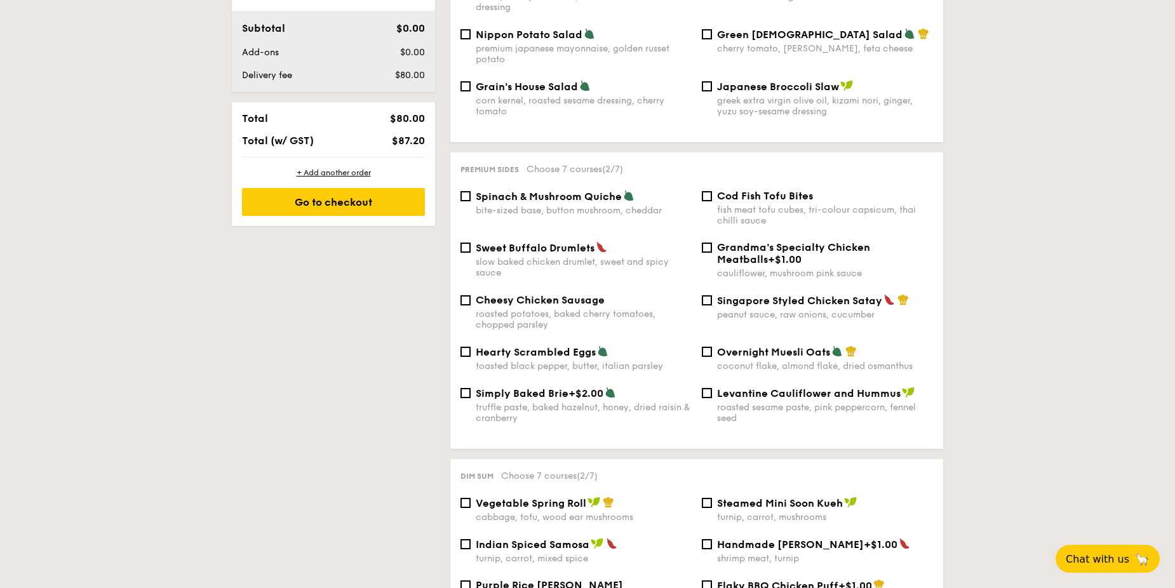
click at [870, 296] on div "Singapore Styled Chicken Satay peanut sauce, raw onions, cucumber" at bounding box center [825, 307] width 216 height 26
click at [712, 296] on input "Singapore Styled Chicken Satay peanut sauce, raw onions, cucumber" at bounding box center [707, 300] width 10 height 10
checkbox input "true"
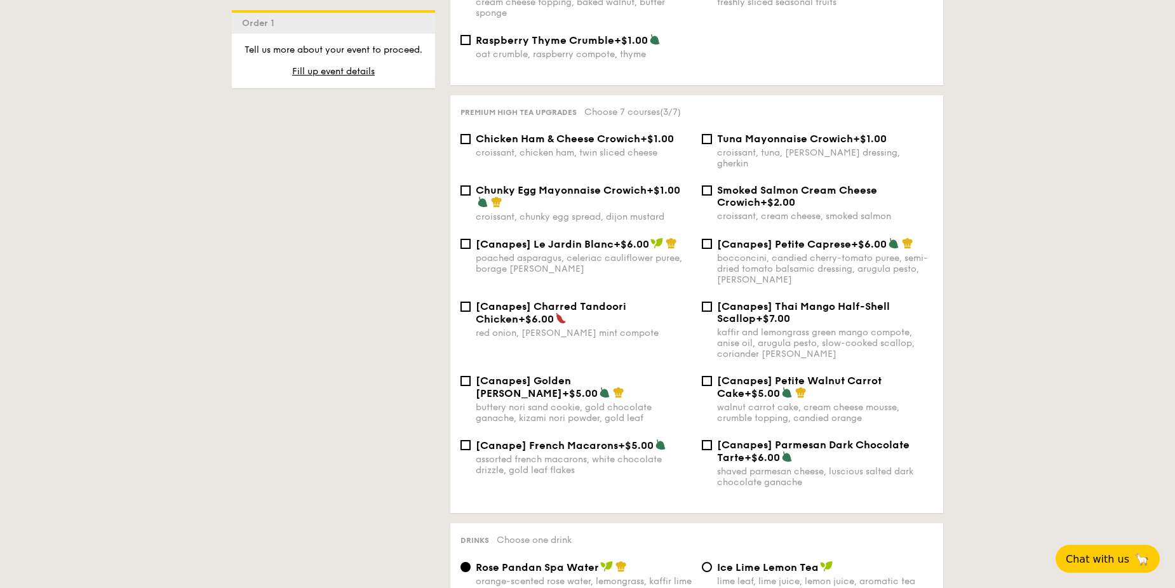
scroll to position [1651, 0]
